Goal: Navigation & Orientation: Find specific page/section

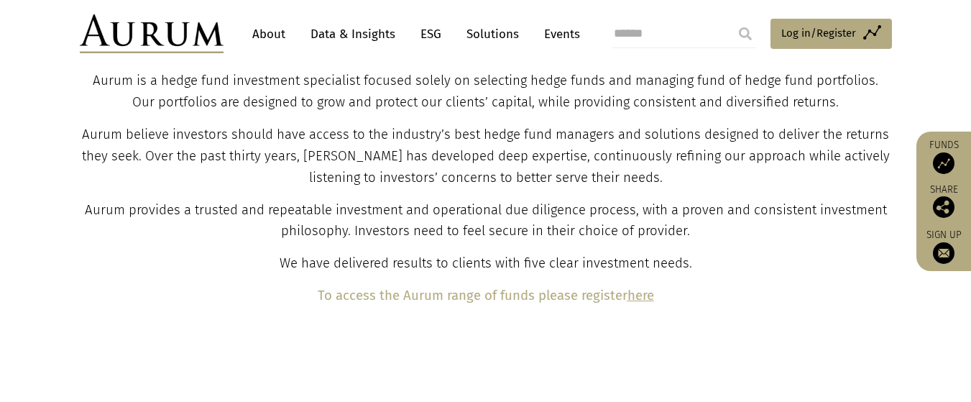
scroll to position [719, 0]
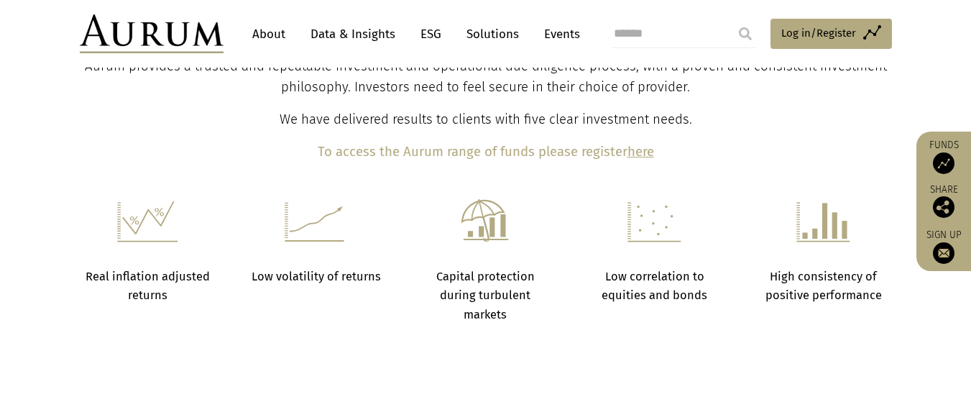
click at [636, 155] on b "here" at bounding box center [641, 152] width 27 height 16
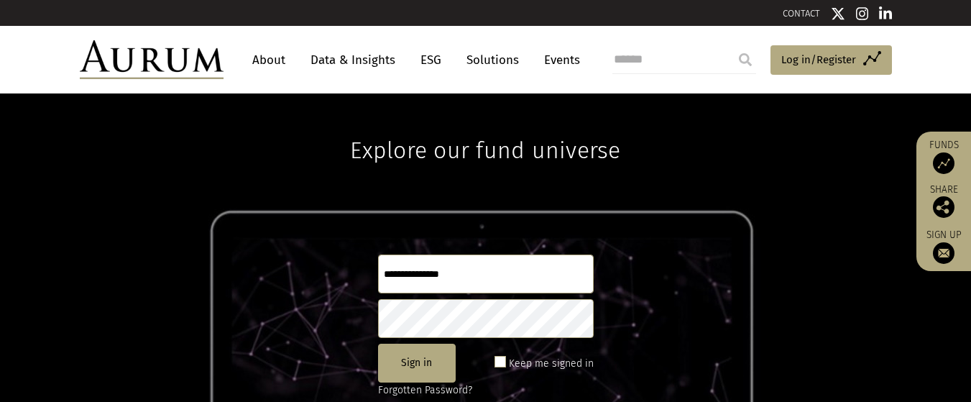
click at [349, 54] on link "Data & Insights" at bounding box center [352, 60] width 99 height 27
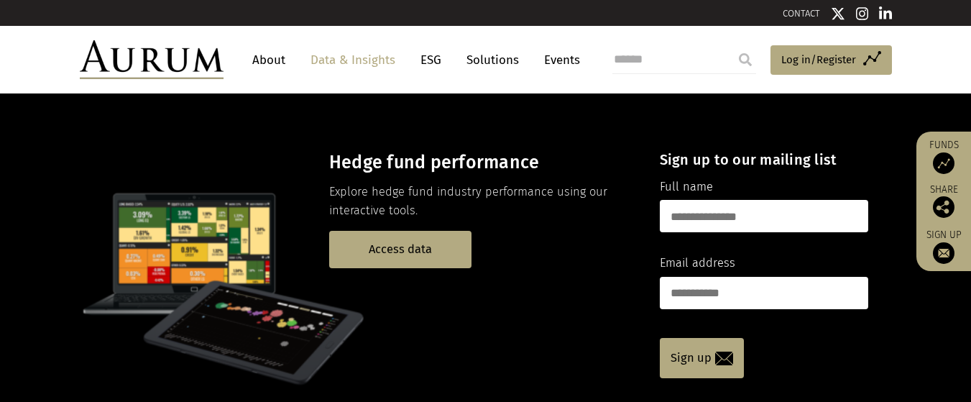
click at [557, 63] on link "Events" at bounding box center [558, 60] width 43 height 27
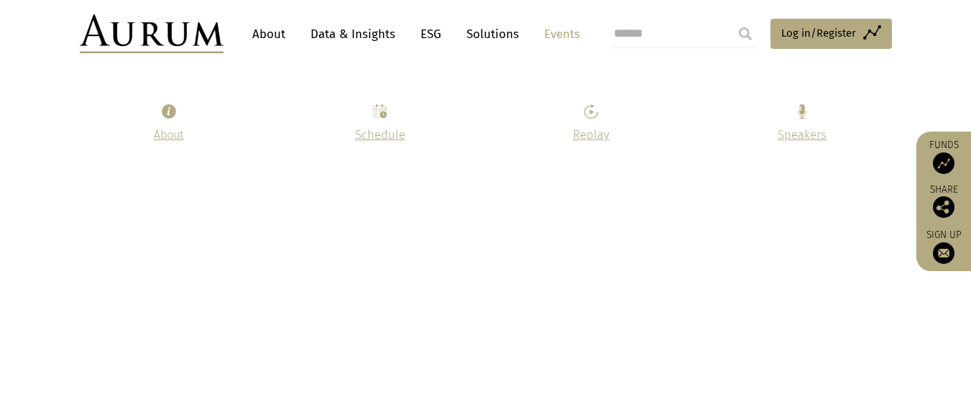
scroll to position [431, 0]
